Goal: Transaction & Acquisition: Purchase product/service

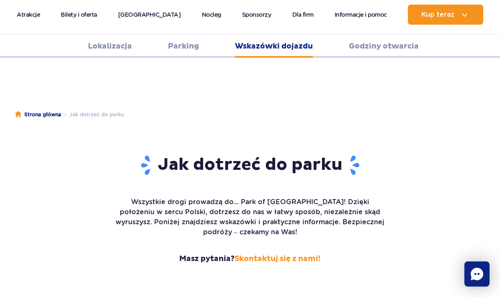
scroll to position [1116, 0]
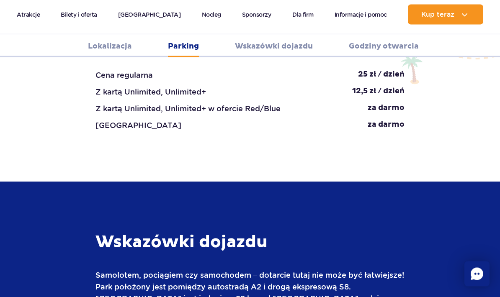
scroll to position [1073, 0]
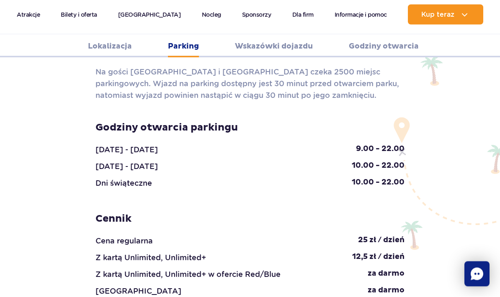
scroll to position [865, 0]
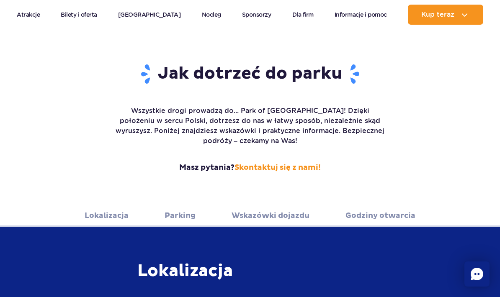
scroll to position [103, 0]
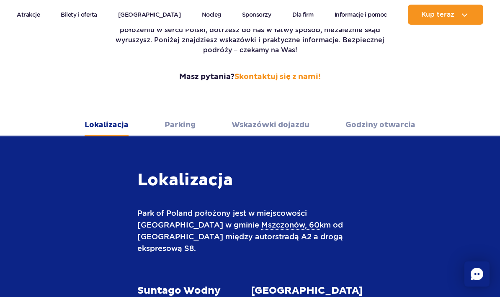
scroll to position [97, 0]
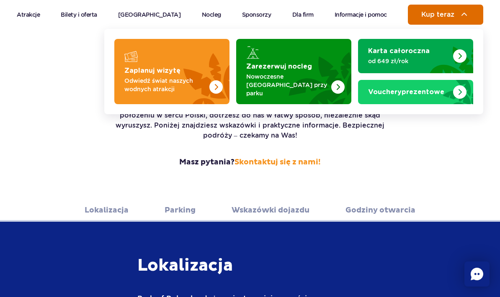
click at [418, 13] on button "Kup teraz" at bounding box center [445, 15] width 75 height 20
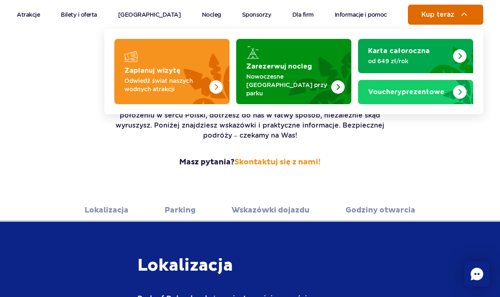
click at [423, 22] on button "Kup teraz" at bounding box center [445, 15] width 75 height 20
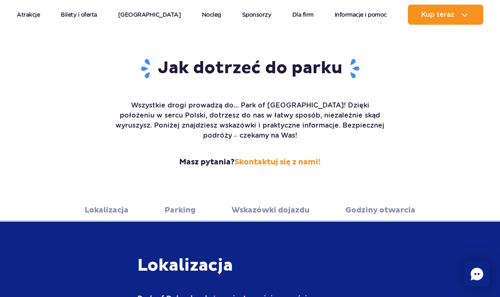
click at [355, 199] on link "Godziny otwarcia" at bounding box center [380, 210] width 70 height 23
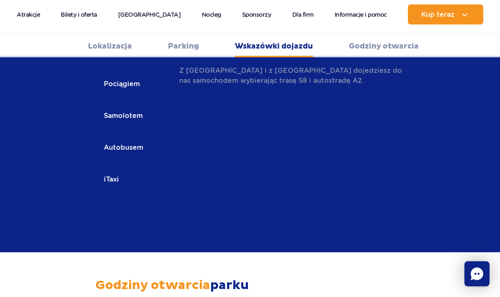
scroll to position [1547, 0]
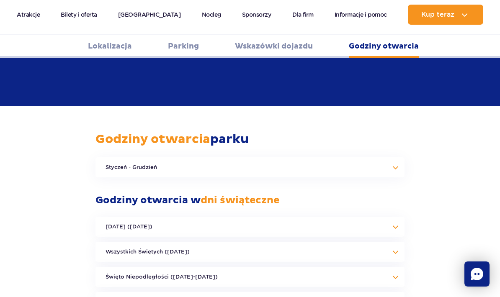
click at [314, 55] on ul "Lokalizacja Parking Wskazówki dojazdu Godziny otwarcia" at bounding box center [250, 46] width 500 height 23
drag, startPoint x: 303, startPoint y: 49, endPoint x: 0, endPoint y: -1548, distance: 1625.3
click at [303, 49] on link "Wskazówki dojazdu" at bounding box center [274, 46] width 78 height 23
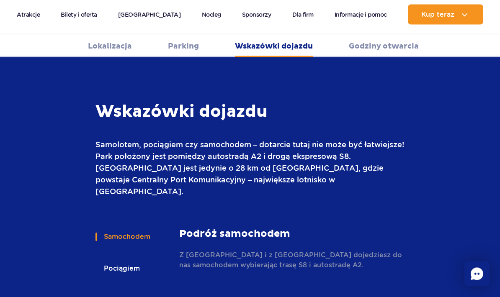
scroll to position [1199, 0]
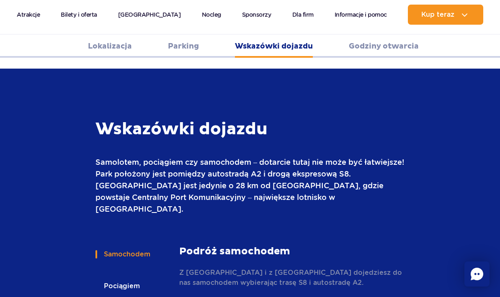
click at [193, 48] on link "Parking" at bounding box center [183, 46] width 31 height 23
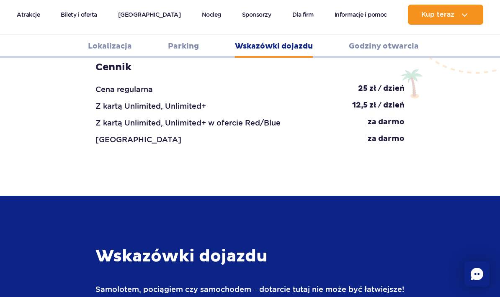
scroll to position [831, 0]
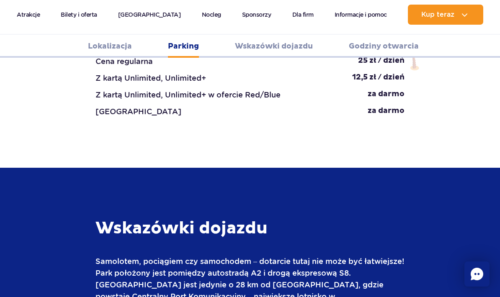
scroll to position [1302, 0]
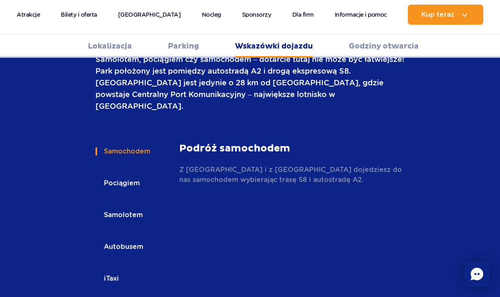
click at [125, 144] on div "Samochodem Pociągiem Samolotem Autobusem iTaxi" at bounding box center [137, 221] width 84 height 159
click at [121, 238] on button "Autobusem" at bounding box center [122, 247] width 55 height 18
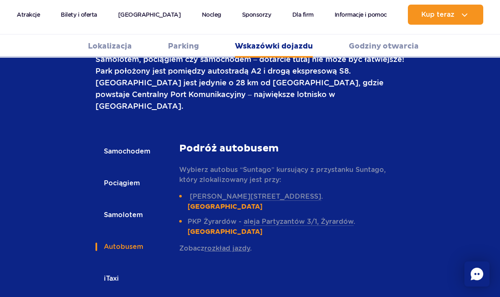
click at [225, 244] on link "rozkład jazdy" at bounding box center [227, 248] width 46 height 8
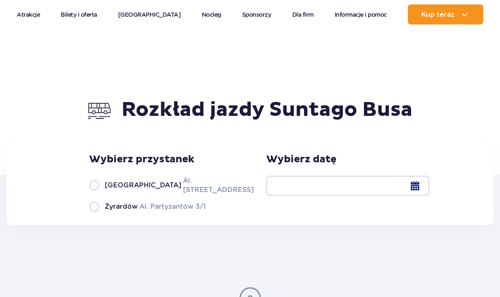
scroll to position [33, 0]
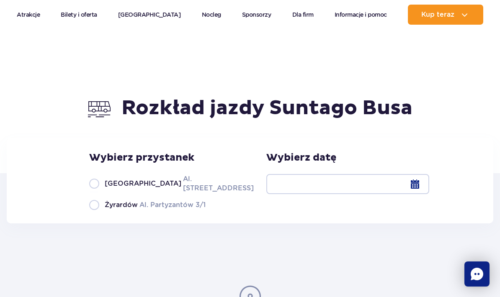
click at [99, 187] on label "Warszawa Al. Jerozolimskie 56" at bounding box center [166, 183] width 155 height 19
click at [98, 191] on input "Warszawa Al. Jerozolimskie 56" at bounding box center [93, 192] width 9 height 2
radio input "true"
click at [349, 188] on div at bounding box center [347, 184] width 163 height 20
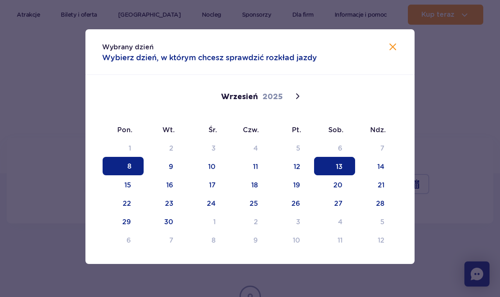
click at [342, 170] on span "13" at bounding box center [334, 166] width 41 height 18
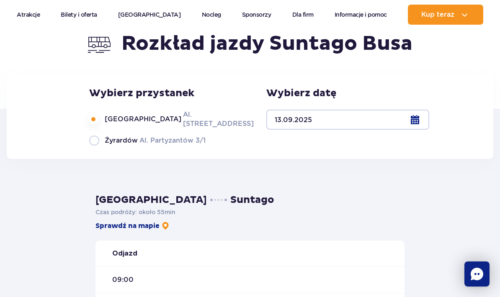
scroll to position [78, 0]
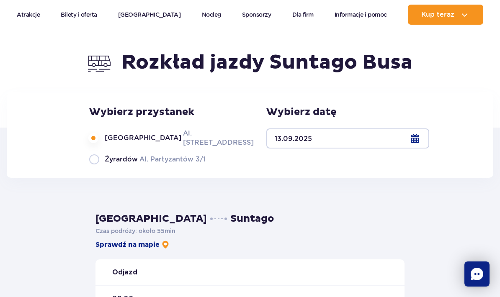
click at [294, 148] on div at bounding box center [347, 138] width 163 height 20
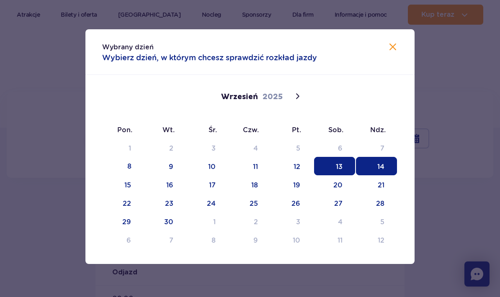
click at [366, 162] on span "14" at bounding box center [376, 166] width 41 height 18
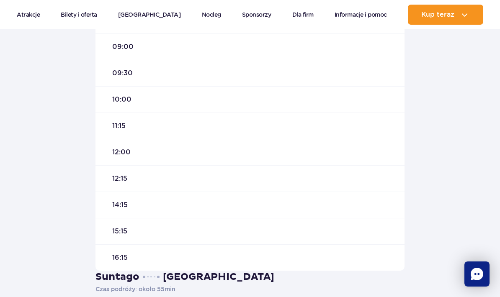
scroll to position [329, 0]
click at [124, 150] on span "12:00" at bounding box center [121, 153] width 18 height 9
click at [122, 153] on span "12:00" at bounding box center [121, 153] width 18 height 9
click at [141, 156] on div "12:00" at bounding box center [249, 153] width 309 height 26
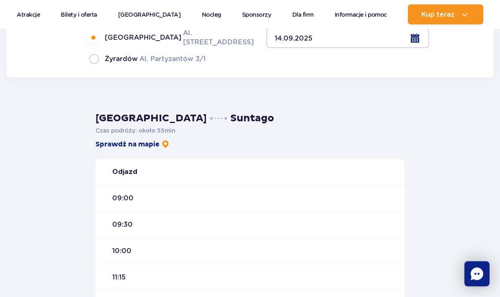
scroll to position [251, 0]
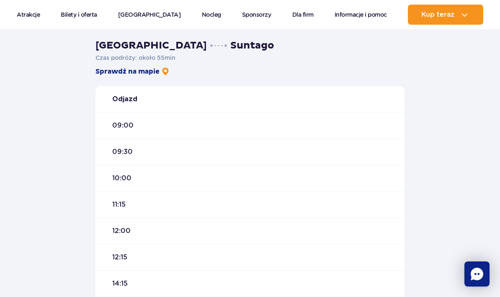
click at [128, 239] on div "12:00" at bounding box center [249, 231] width 309 height 26
click at [128, 236] on div "12:00" at bounding box center [249, 231] width 309 height 26
click at [192, 231] on div "12:00" at bounding box center [249, 231] width 309 height 26
click at [200, 231] on div "12:00" at bounding box center [249, 231] width 309 height 26
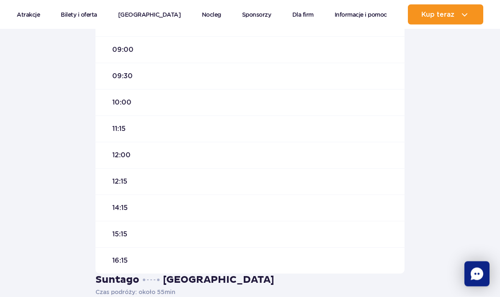
scroll to position [328, 0]
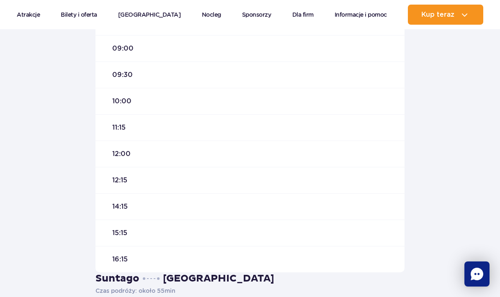
click at [166, 165] on div "12:00" at bounding box center [249, 154] width 309 height 26
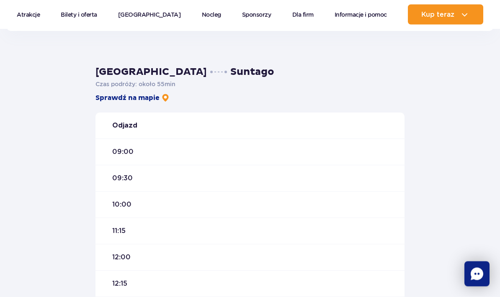
scroll to position [226, 0]
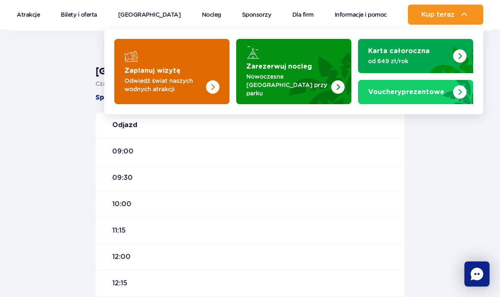
click at [214, 81] on img "Zaplanuj wizytę" at bounding box center [212, 86] width 13 height 13
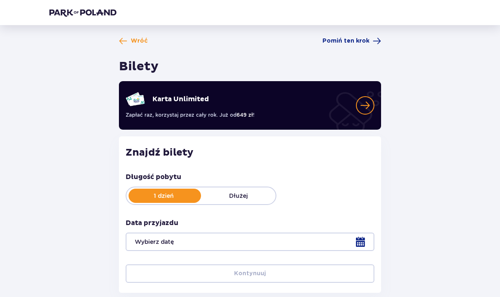
scroll to position [53, 0]
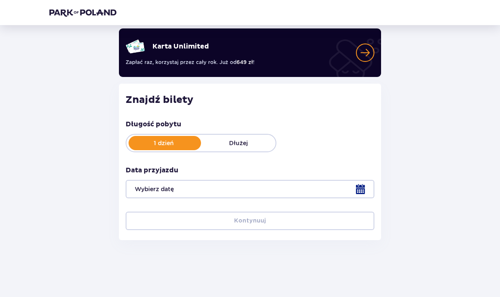
click at [213, 186] on div at bounding box center [250, 189] width 249 height 18
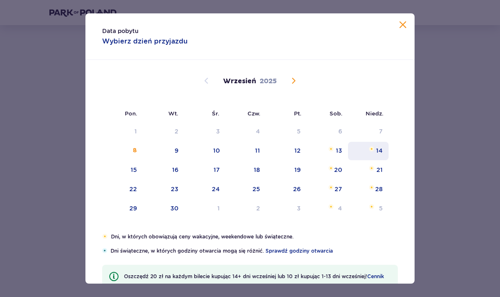
click at [365, 153] on div "14" at bounding box center [368, 151] width 41 height 18
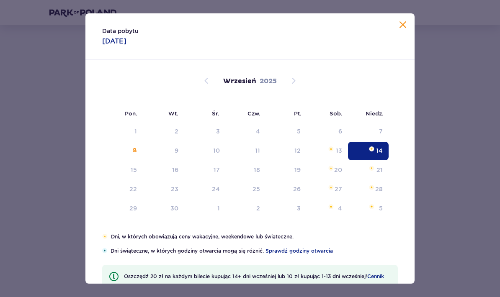
type input "14.09.25"
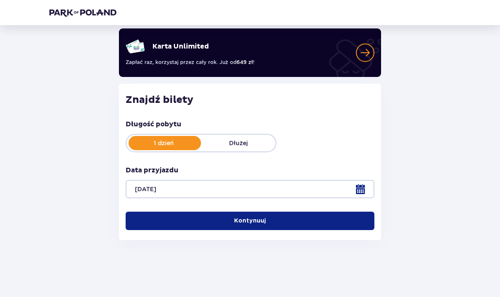
click at [212, 222] on button "Kontynuuj" at bounding box center [250, 221] width 249 height 18
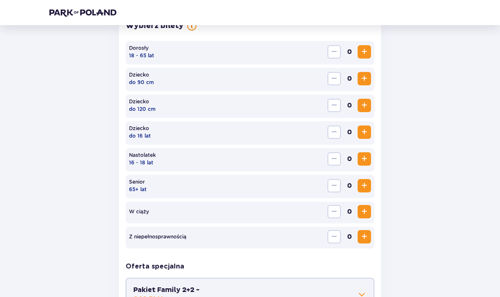
scroll to position [258, 0]
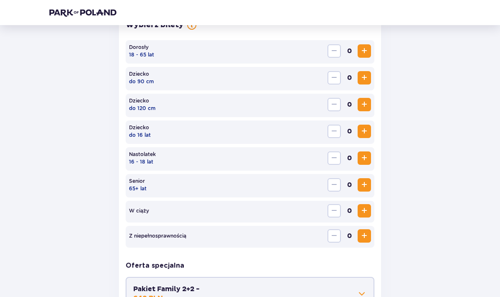
click at [362, 48] on span "Increase" at bounding box center [364, 51] width 10 height 10
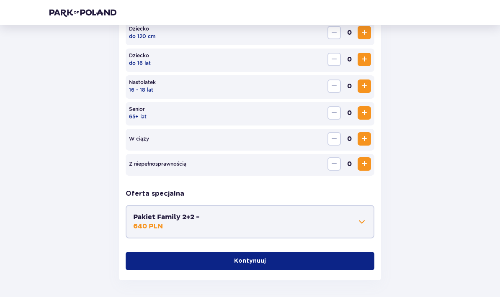
click at [270, 221] on button "Pakiet Family 2+2 - 640 PLN" at bounding box center [249, 222] width 233 height 18
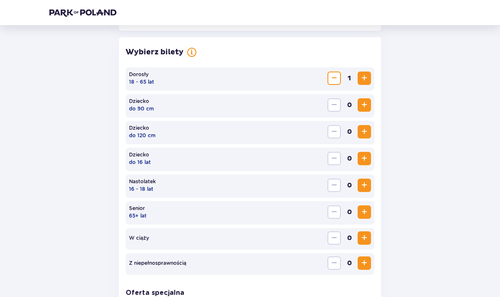
scroll to position [231, 0]
click at [367, 187] on span "Increase" at bounding box center [364, 185] width 10 height 10
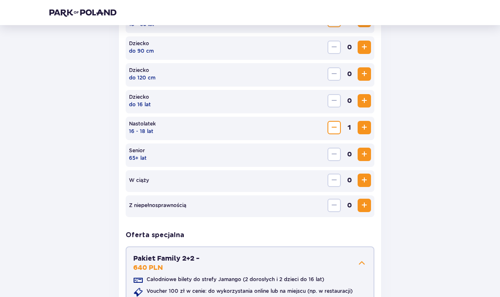
scroll to position [397, 0]
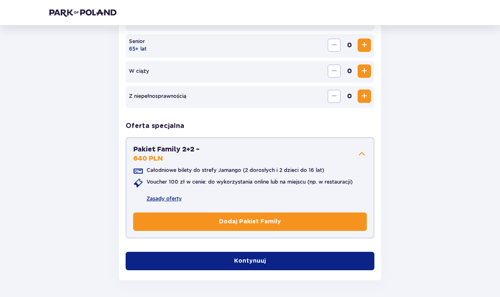
click at [275, 264] on button "Kontynuuj" at bounding box center [250, 261] width 249 height 18
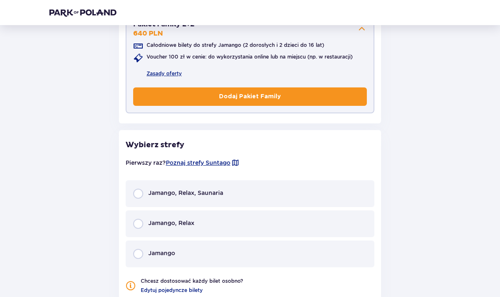
scroll to position [572, 0]
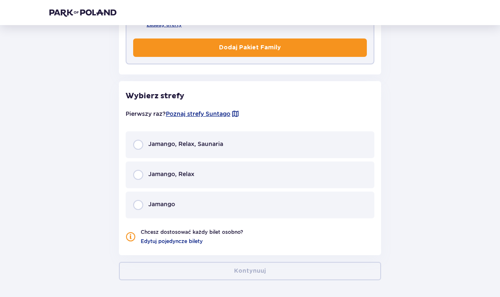
click at [252, 137] on div "Jamango, Relax, Saunaria" at bounding box center [250, 144] width 249 height 27
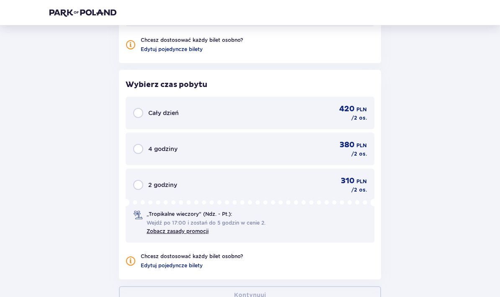
scroll to position [788, 0]
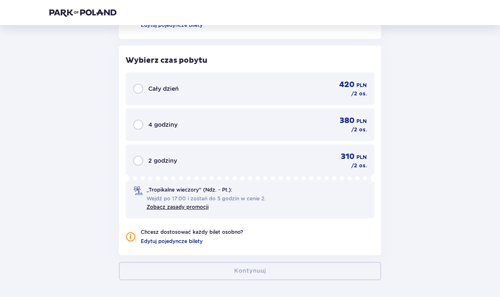
click at [229, 155] on div "2 godziny 310 PLN / 2 os." at bounding box center [249, 161] width 233 height 18
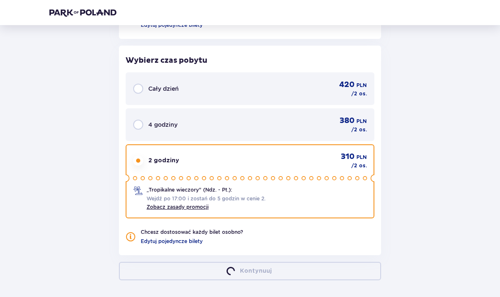
click at [216, 100] on div "Cały dzień 420 PLN / 2 os." at bounding box center [250, 88] width 249 height 33
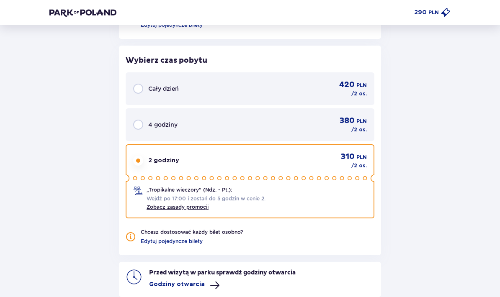
scroll to position [830, 0]
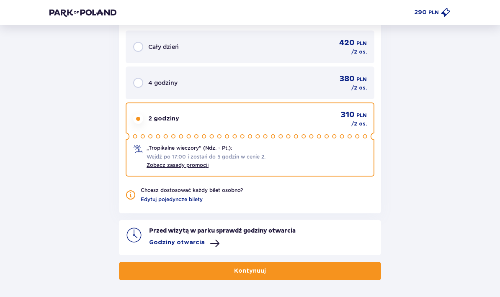
click at [211, 31] on div "Cały dzień 420 PLN / 2 os." at bounding box center [250, 47] width 249 height 33
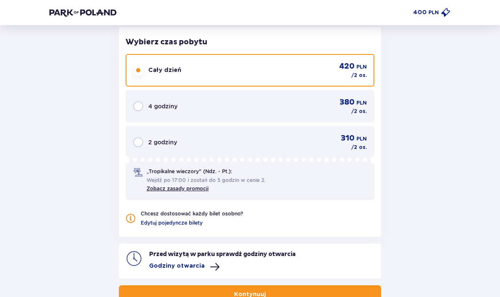
scroll to position [840, 0]
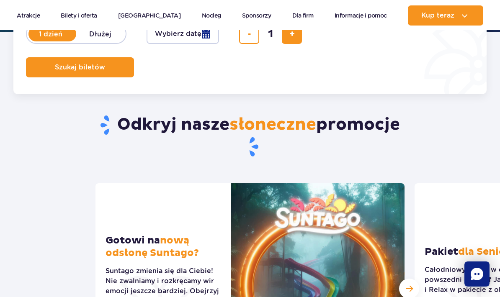
scroll to position [204, 0]
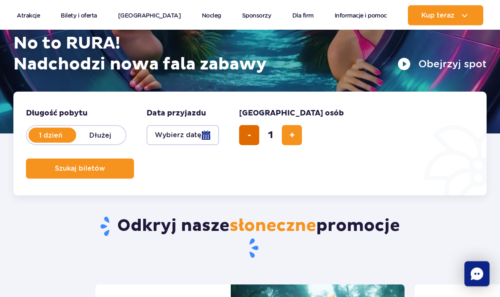
click at [241, 135] on button "usuń bilet" at bounding box center [249, 136] width 20 height 20
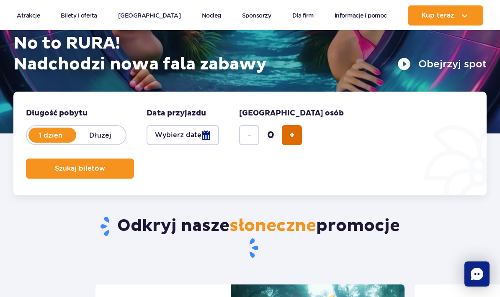
click at [283, 135] on button "dodaj bilet" at bounding box center [292, 135] width 20 height 20
click at [296, 136] on button "dodaj bilet" at bounding box center [292, 135] width 20 height 20
type input "2"
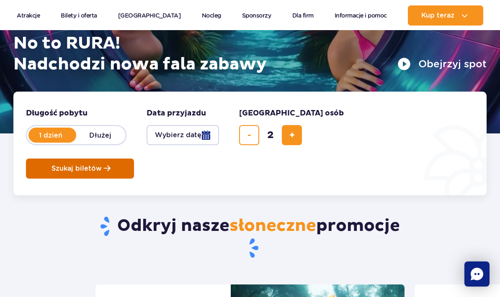
click at [109, 165] on button "Szukaj biletów" at bounding box center [80, 169] width 108 height 20
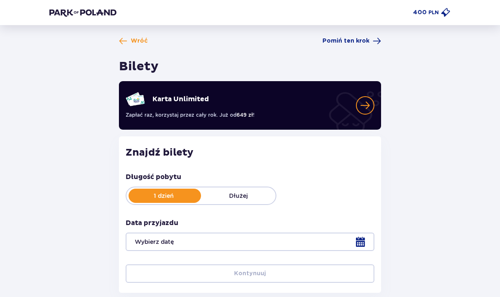
type input "[DATE]"
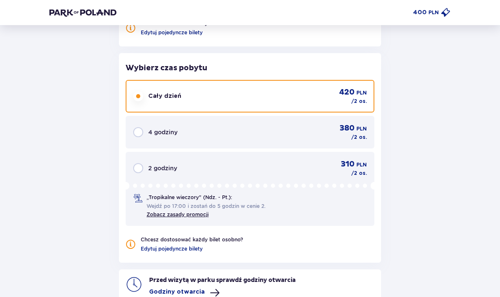
scroll to position [715, 0]
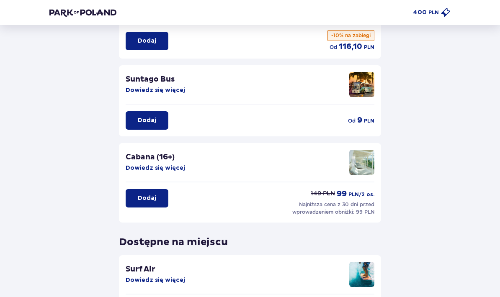
scroll to position [101, 0]
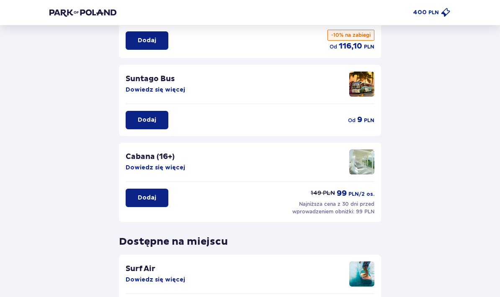
click at [151, 121] on p "Dodaj" at bounding box center [147, 120] width 18 height 8
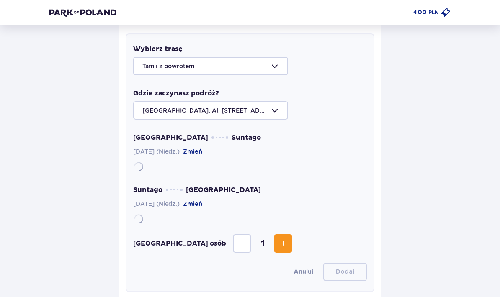
scroll to position [223, 0]
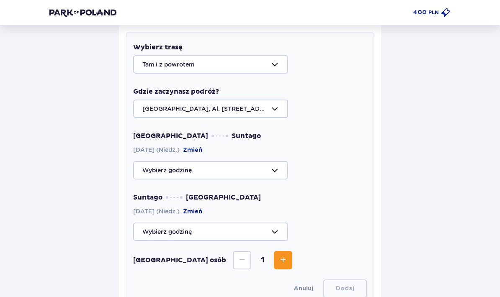
click at [274, 66] on div at bounding box center [249, 64] width 233 height 18
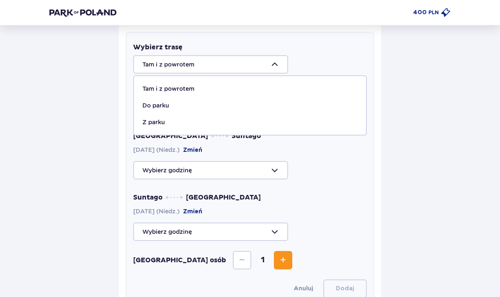
click at [274, 66] on div at bounding box center [249, 64] width 233 height 18
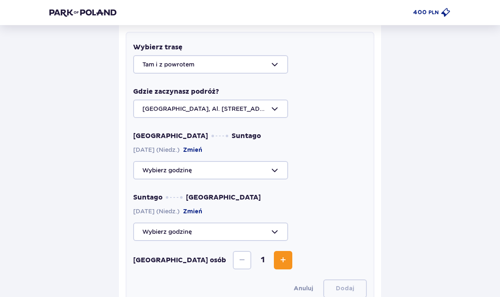
click at [249, 171] on div at bounding box center [249, 170] width 233 height 18
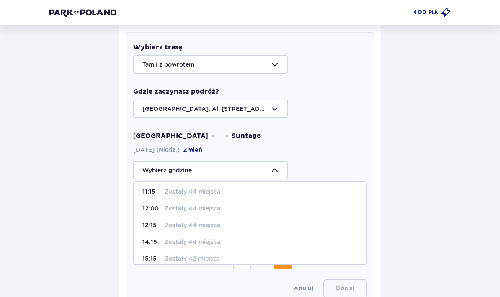
scroll to position [59, 0]
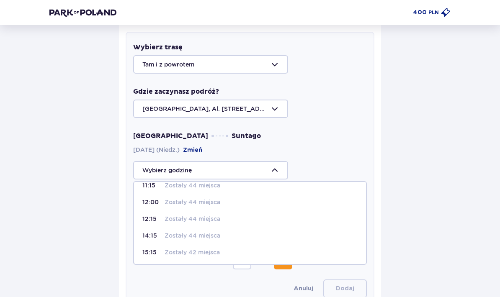
click at [212, 203] on p "Zostały 44 miejsca" at bounding box center [192, 202] width 56 height 8
type input "12:00"
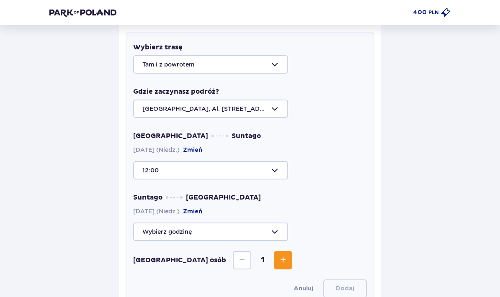
click at [205, 228] on div at bounding box center [249, 232] width 233 height 18
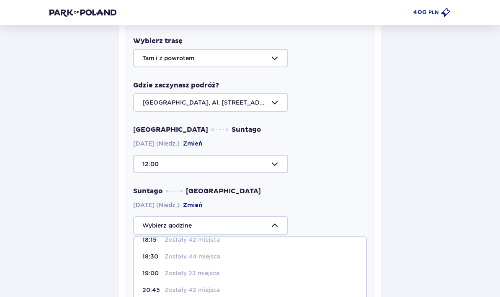
scroll to position [27, 0]
type input "21:15"
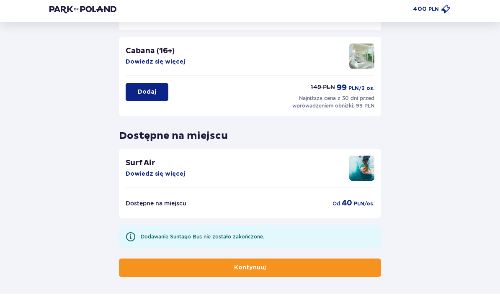
scroll to position [526, 0]
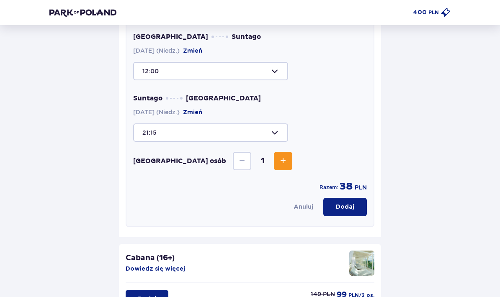
click at [349, 206] on p "Dodaj" at bounding box center [345, 207] width 18 height 8
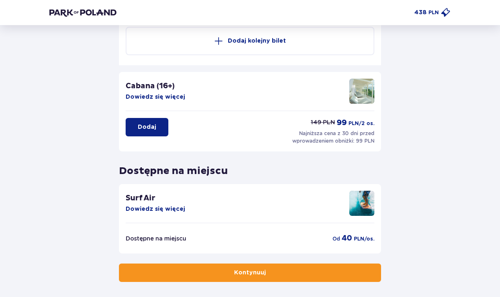
scroll to position [343, 0]
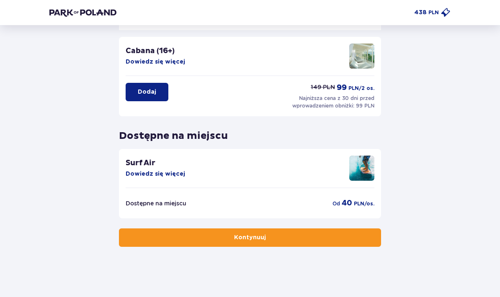
click at [354, 238] on button "Kontynuuj" at bounding box center [250, 237] width 262 height 18
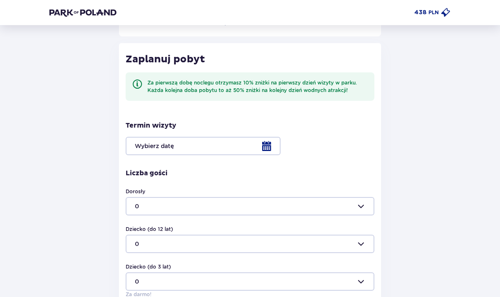
click at [189, 138] on div at bounding box center [250, 146] width 249 height 18
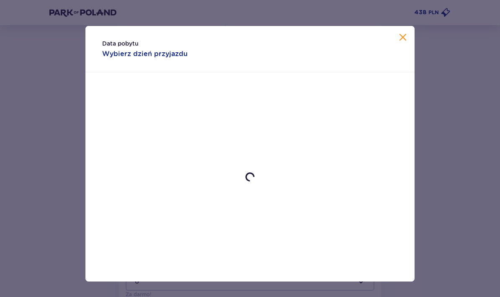
scroll to position [176, 0]
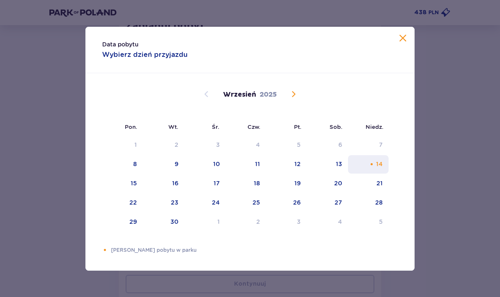
click at [374, 162] on div "Choose niedziela, 14 września 2025 as your check-in date. It’s available." at bounding box center [371, 164] width 5 height 5
click at [405, 42] on span at bounding box center [402, 38] width 10 height 10
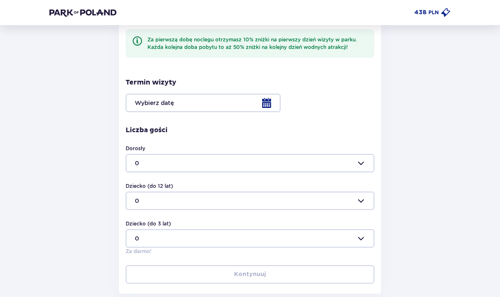
scroll to position [188, 0]
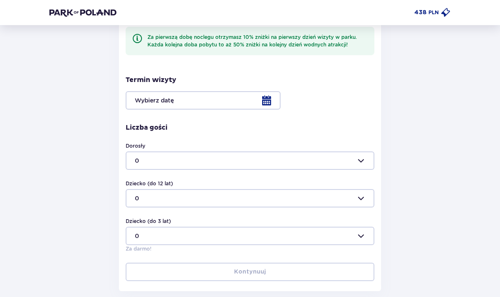
click at [242, 114] on div "Termin wizyty Liczba gości Dorosły 0 Dziecko (do 12 lat) 0 Dziecko (do 3 lat) 0…" at bounding box center [250, 164] width 249 height 177
click at [242, 104] on div at bounding box center [250, 101] width 249 height 18
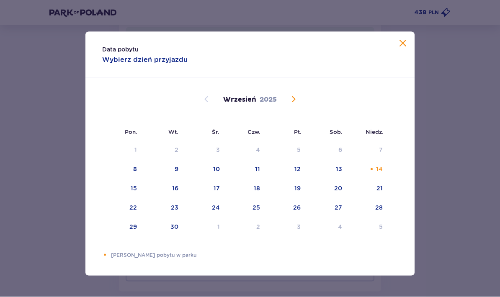
scroll to position [222, 0]
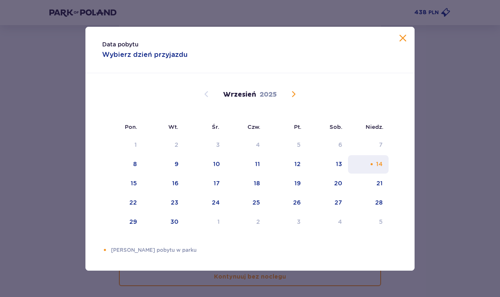
click at [382, 161] on div "14" at bounding box center [379, 164] width 7 height 8
click at [375, 164] on div "14" at bounding box center [368, 164] width 41 height 18
click at [404, 38] on span at bounding box center [402, 38] width 10 height 10
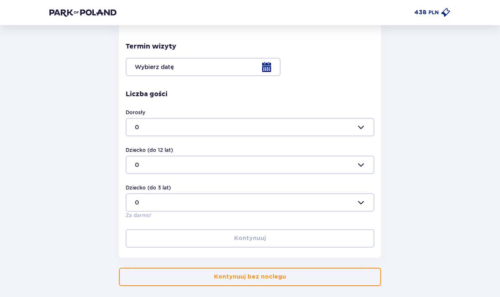
click at [304, 128] on div at bounding box center [250, 127] width 249 height 18
click at [244, 169] on div "1" at bounding box center [250, 168] width 230 height 8
click at [240, 170] on div at bounding box center [250, 165] width 249 height 18
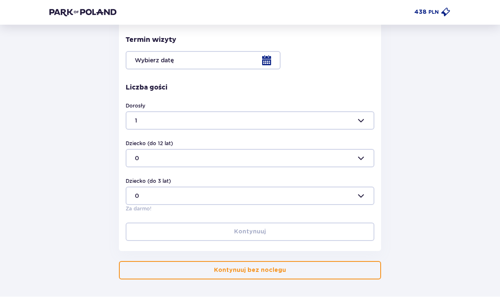
scroll to position [228, 0]
click at [209, 125] on div at bounding box center [250, 121] width 249 height 18
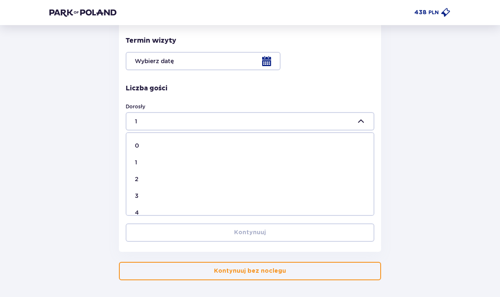
click at [184, 181] on div "2" at bounding box center [250, 179] width 230 height 8
type input "2"
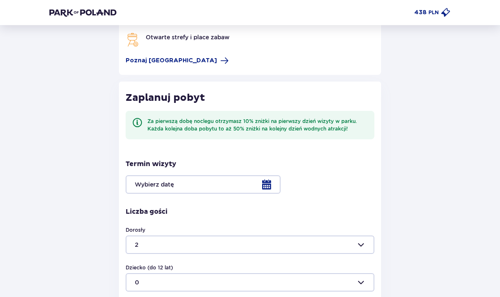
scroll to position [64, 0]
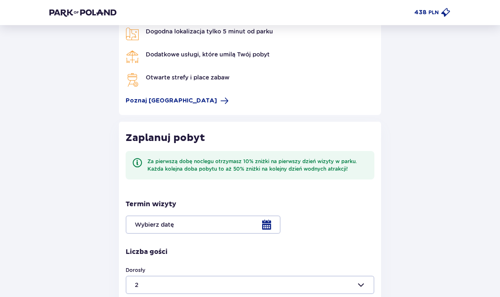
click at [233, 221] on div at bounding box center [250, 225] width 249 height 18
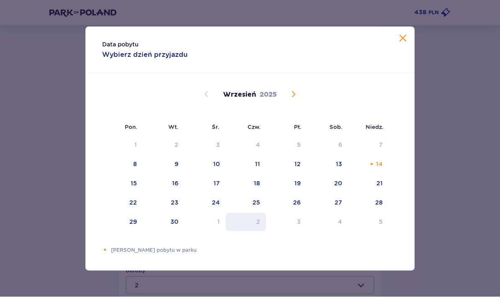
scroll to position [64, 0]
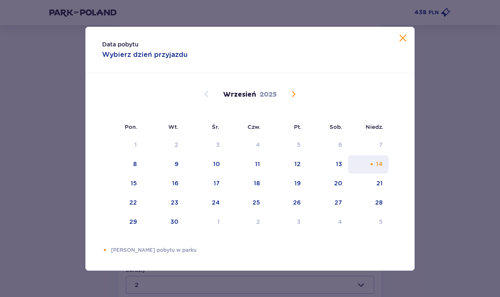
click at [372, 160] on div "14" at bounding box center [368, 164] width 41 height 18
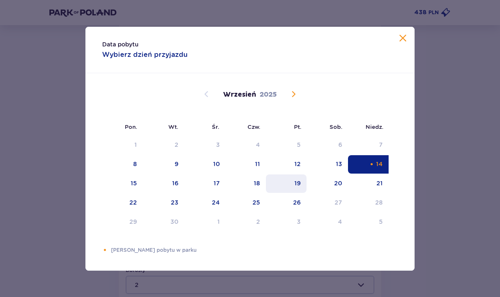
click at [302, 190] on div "19" at bounding box center [286, 183] width 41 height 18
type input "14.09.25 - 19.09.25"
type input "0"
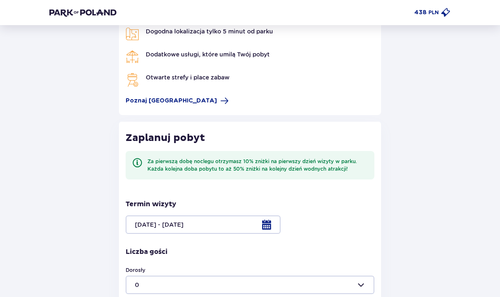
click at [374, 162] on div "Za pierwszą dobę noclegu otrzymasz 10% zniżki na pierwszy dzień wizyty w parku.…" at bounding box center [250, 165] width 249 height 28
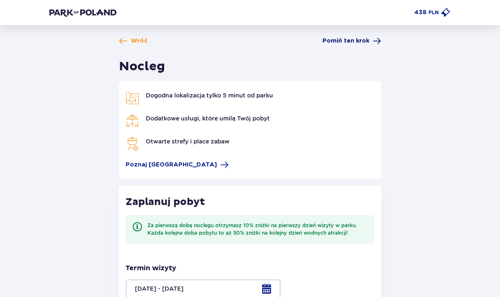
click at [351, 37] on span "Pomiń ten krok" at bounding box center [345, 41] width 47 height 8
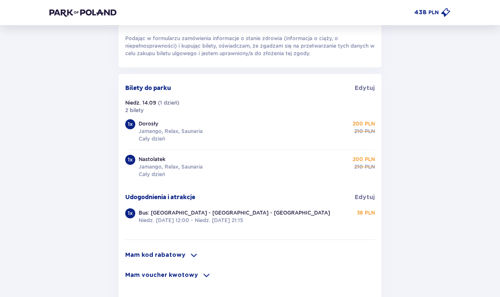
scroll to position [512, 0]
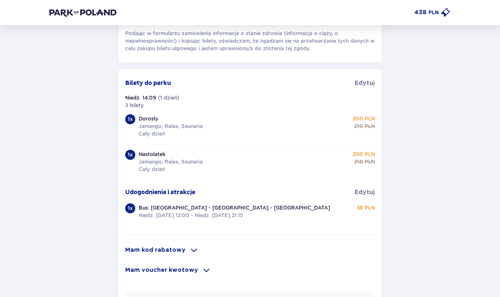
click at [155, 261] on div "Mam kod rabatowy Zastosuj Mam voucher kwotowy Zastosuj" at bounding box center [249, 258] width 249 height 33
click at [154, 259] on div "Mam kod rabatowy Zastosuj Mam voucher kwotowy Zastosuj" at bounding box center [249, 258] width 249 height 33
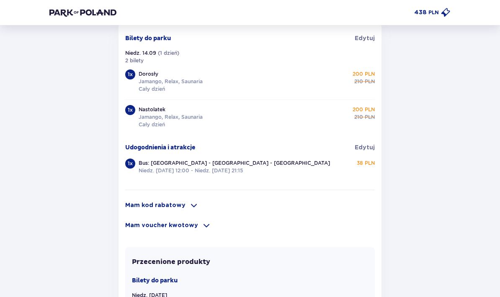
click at [164, 205] on p "Mam kod rabatowy" at bounding box center [155, 206] width 60 height 8
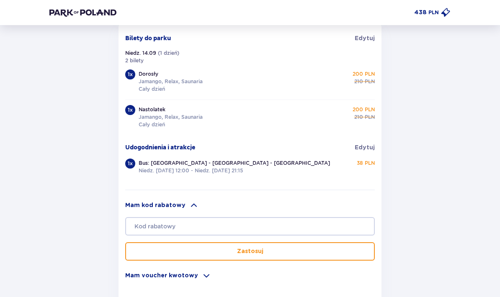
scroll to position [556, 0]
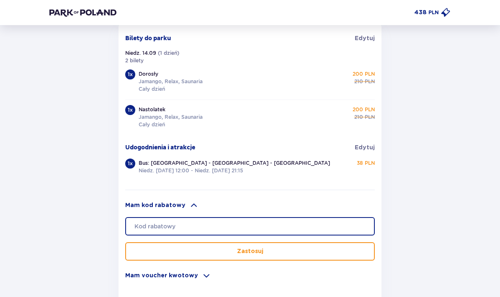
click at [162, 230] on input "text" at bounding box center [249, 226] width 249 height 18
paste input "Kod Już Zastosowany"
type input "Kod Już Zastosowany"
click at [191, 228] on input "Kod Już Zastosowany" at bounding box center [249, 227] width 249 height 18
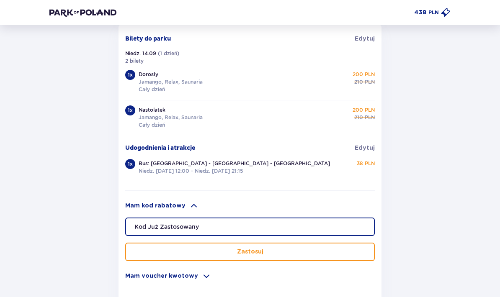
click at [191, 228] on input "Kod Już Zastosowany" at bounding box center [249, 227] width 249 height 18
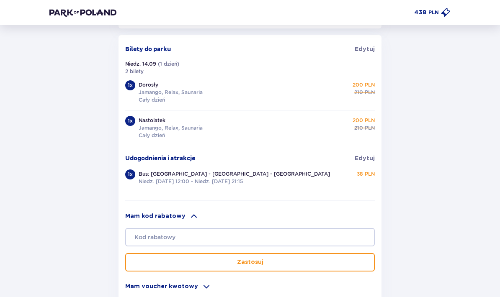
scroll to position [546, 0]
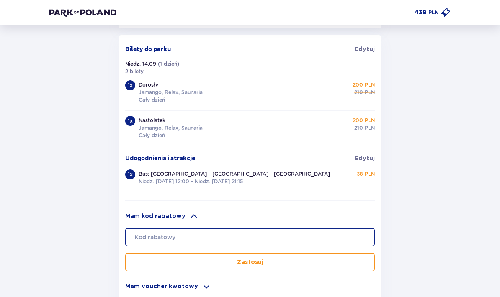
click at [217, 236] on input "text" at bounding box center [249, 237] width 249 height 18
paste input "student30"
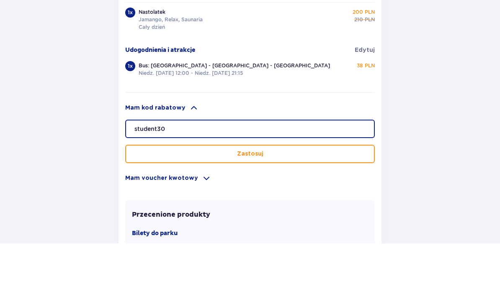
type input "student30"
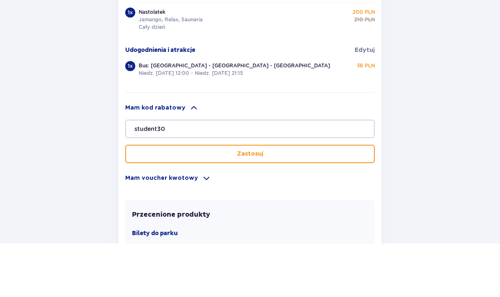
click at [231, 173] on div "student30 Zastosuj" at bounding box center [249, 195] width 249 height 44
click at [226, 198] on button "Zastosuj" at bounding box center [249, 207] width 249 height 18
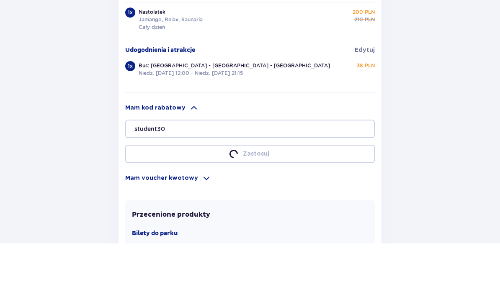
scroll to position [654, 0]
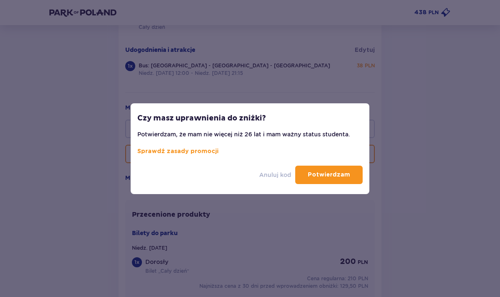
click at [270, 178] on p "Anuluj kod" at bounding box center [275, 175] width 32 height 8
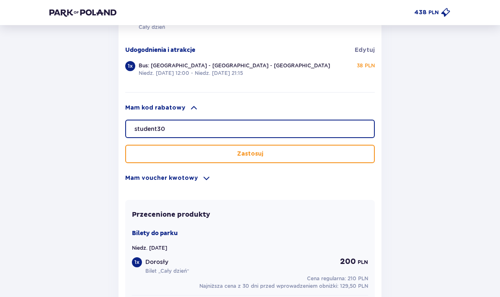
click at [251, 126] on input "student30" at bounding box center [249, 129] width 249 height 18
click at [252, 127] on input "student30" at bounding box center [249, 129] width 249 height 18
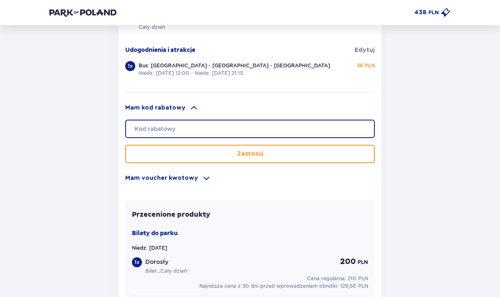
click at [252, 127] on input "text" at bounding box center [249, 129] width 249 height 18
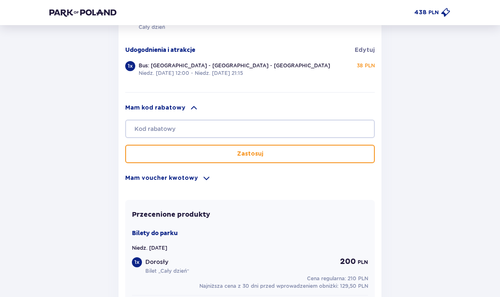
click at [247, 112] on div "Mam kod rabatowy" at bounding box center [249, 108] width 249 height 10
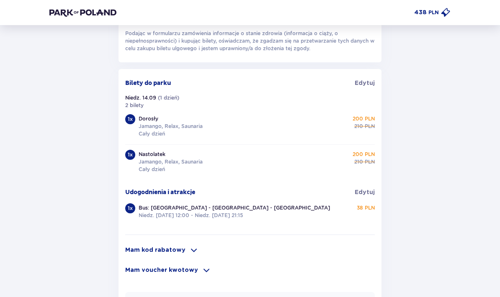
scroll to position [519, 0]
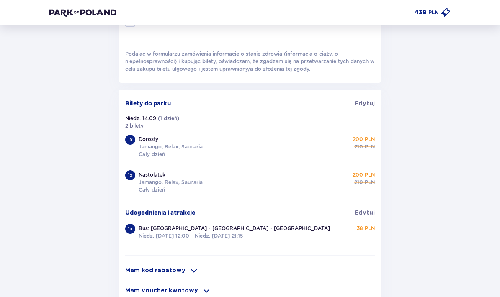
click at [175, 238] on p "Niedz. 14.09.25, 12:00 - Niedz. 14.09.25, 21:15" at bounding box center [190, 237] width 104 height 8
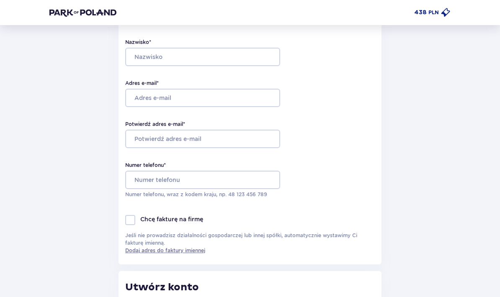
scroll to position [0, 0]
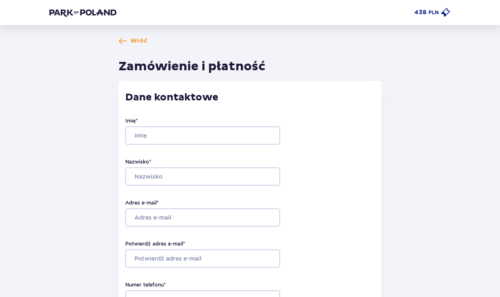
click at [128, 42] on span "Wróć" at bounding box center [132, 41] width 29 height 8
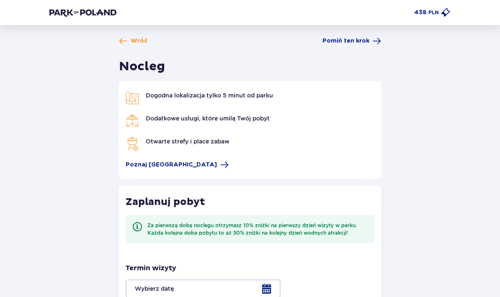
click at [128, 42] on span "Wróć" at bounding box center [133, 41] width 29 height 8
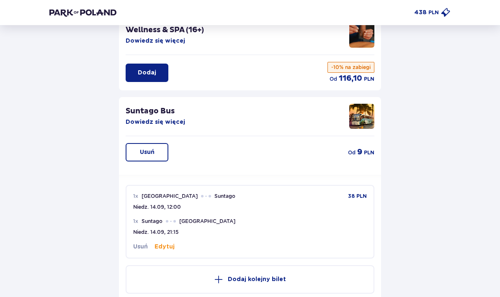
click at [171, 245] on button "Edytuj" at bounding box center [164, 247] width 20 height 8
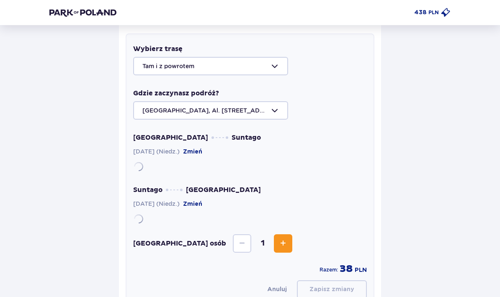
scroll to position [223, 0]
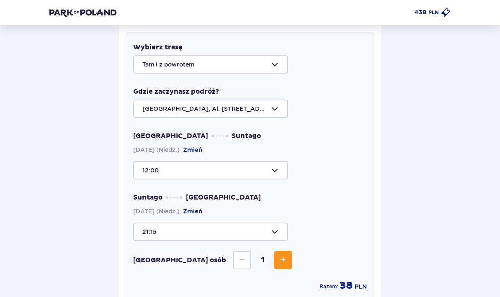
click at [191, 171] on div at bounding box center [249, 170] width 233 height 18
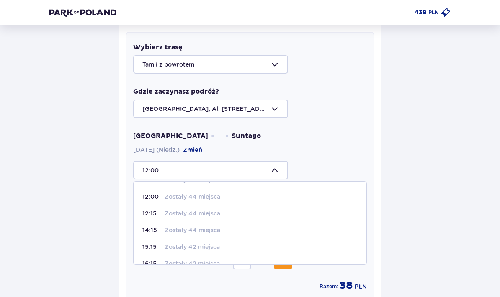
scroll to position [65, 0]
click at [167, 218] on span "12:15 Zostały 44 miejsca" at bounding box center [250, 213] width 232 height 17
type input "12:15"
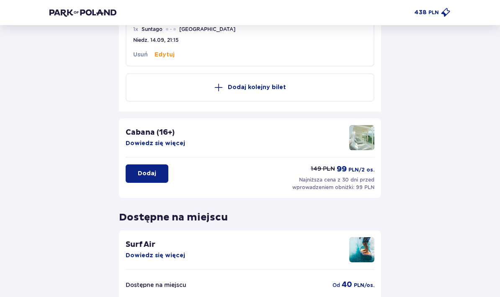
scroll to position [310, 0]
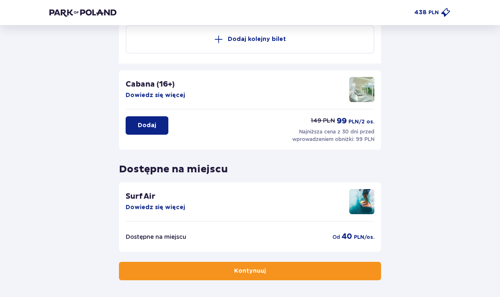
click at [255, 278] on button "Kontynuuj" at bounding box center [250, 271] width 262 height 18
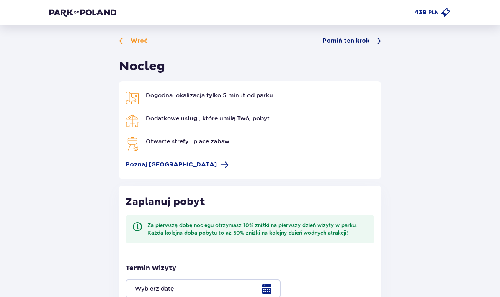
click at [362, 40] on span "Pomiń ten krok" at bounding box center [345, 41] width 47 height 8
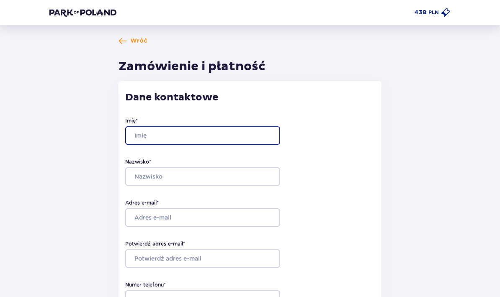
click at [221, 133] on input "Imię *" at bounding box center [202, 135] width 155 height 18
type input "Amelia"
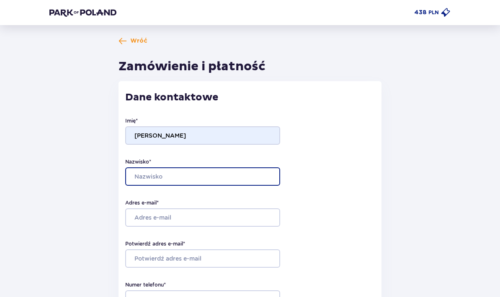
type input "Skała"
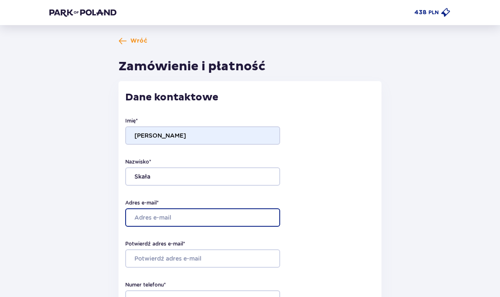
type input "ameliaskala1@gmail.com"
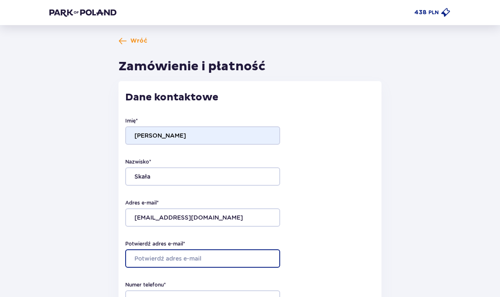
type input "ameliaskala1@gmail.com"
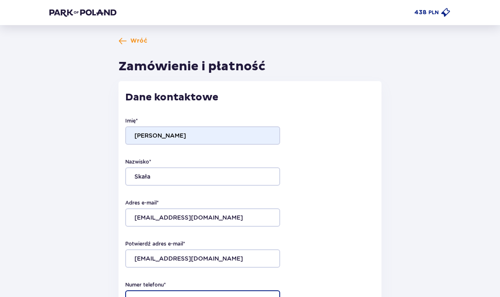
type input "601301640"
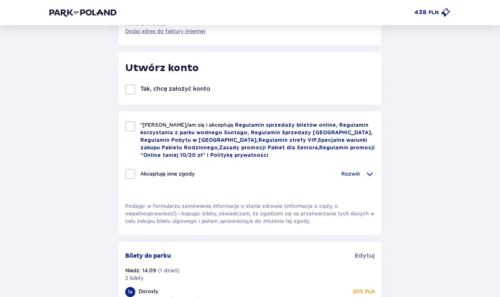
scroll to position [339, 0]
click at [126, 124] on div at bounding box center [130, 126] width 10 height 10
checkbox input "true"
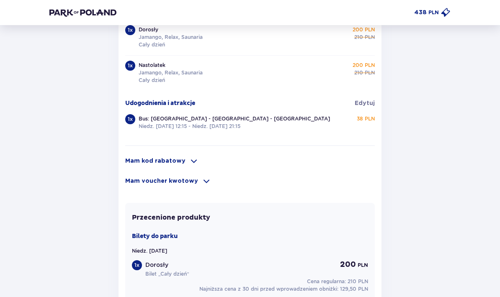
scroll to position [559, 0]
